Goal: Task Accomplishment & Management: Manage account settings

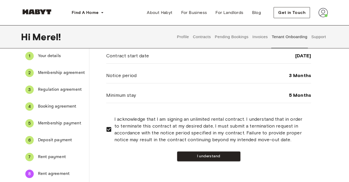
scroll to position [40, 0]
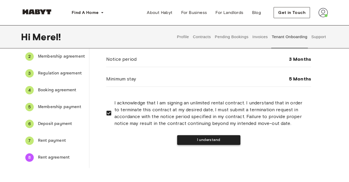
click at [204, 139] on button "I understand" at bounding box center [208, 140] width 63 height 10
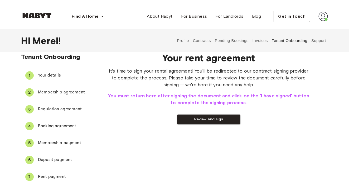
scroll to position [6, 0]
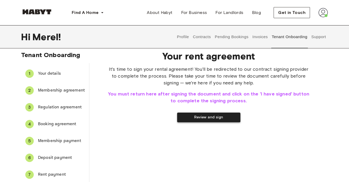
click at [192, 116] on button "Review and sign" at bounding box center [208, 118] width 63 height 10
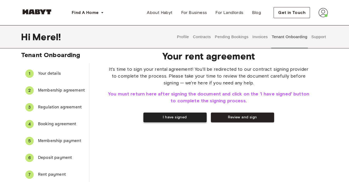
click at [167, 118] on button "I have signed" at bounding box center [174, 118] width 63 height 10
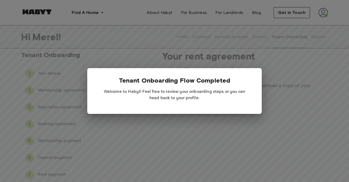
click at [143, 130] on div at bounding box center [174, 91] width 349 height 182
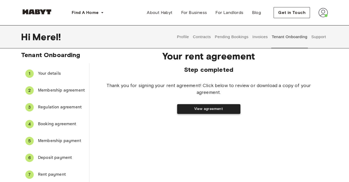
click at [214, 108] on button "View agreement" at bounding box center [208, 109] width 63 height 10
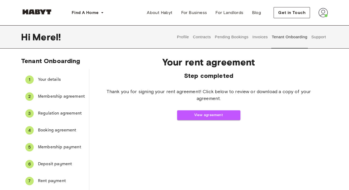
scroll to position [0, 0]
click at [230, 39] on button "Pending Bookings" at bounding box center [231, 36] width 35 height 23
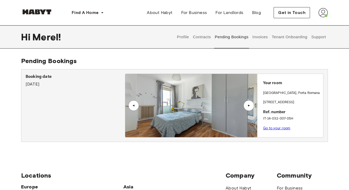
click at [272, 127] on link "Go to your room" at bounding box center [276, 128] width 27 height 4
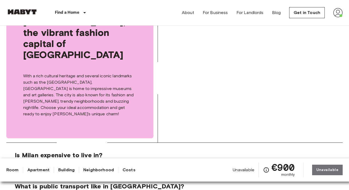
scroll to position [728, 0]
